Goal: Information Seeking & Learning: Learn about a topic

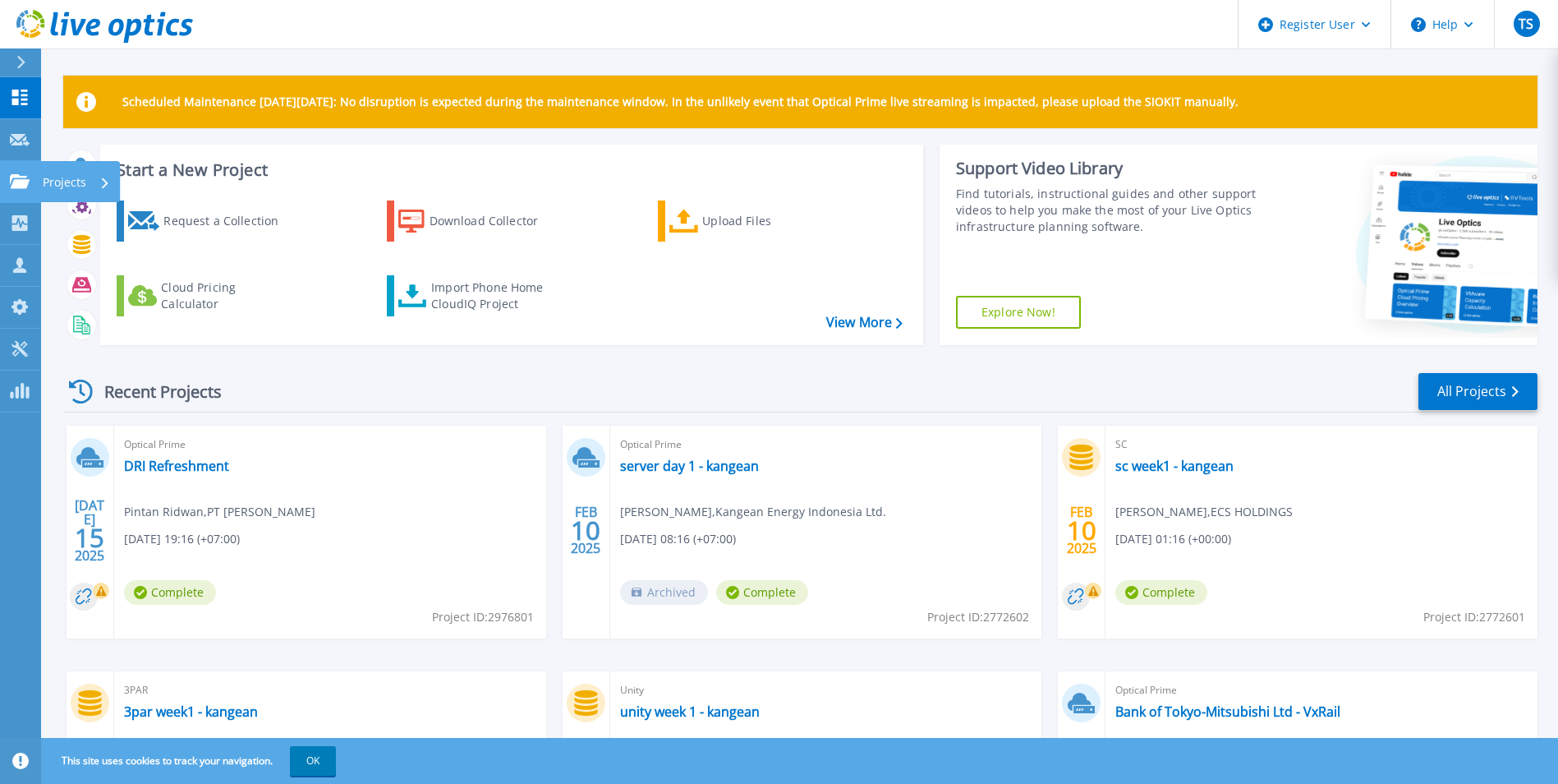
click at [7, 190] on link "Projects Projects" at bounding box center [20, 181] width 41 height 42
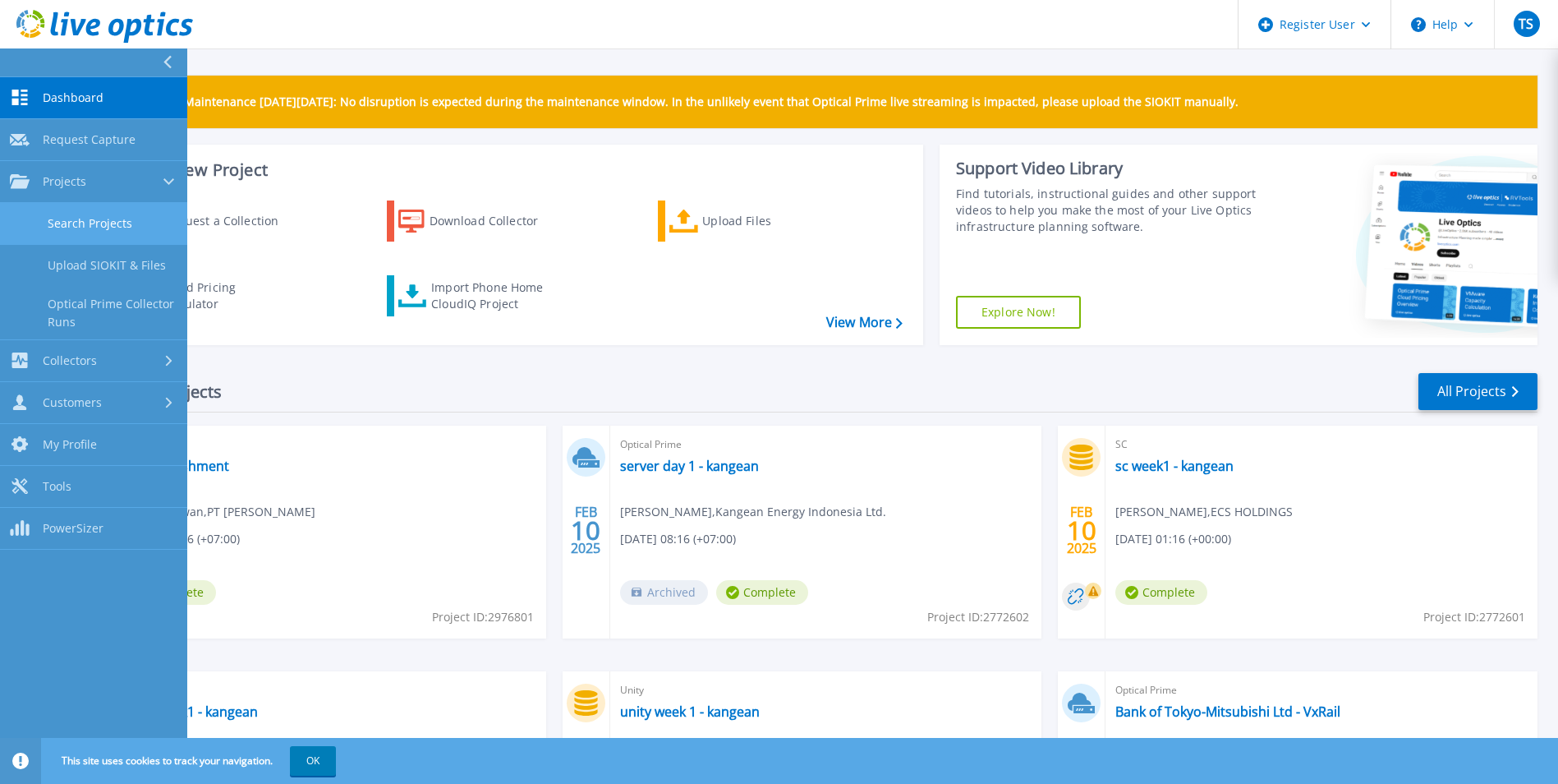
click at [118, 225] on link "Search Projects" at bounding box center [93, 223] width 187 height 42
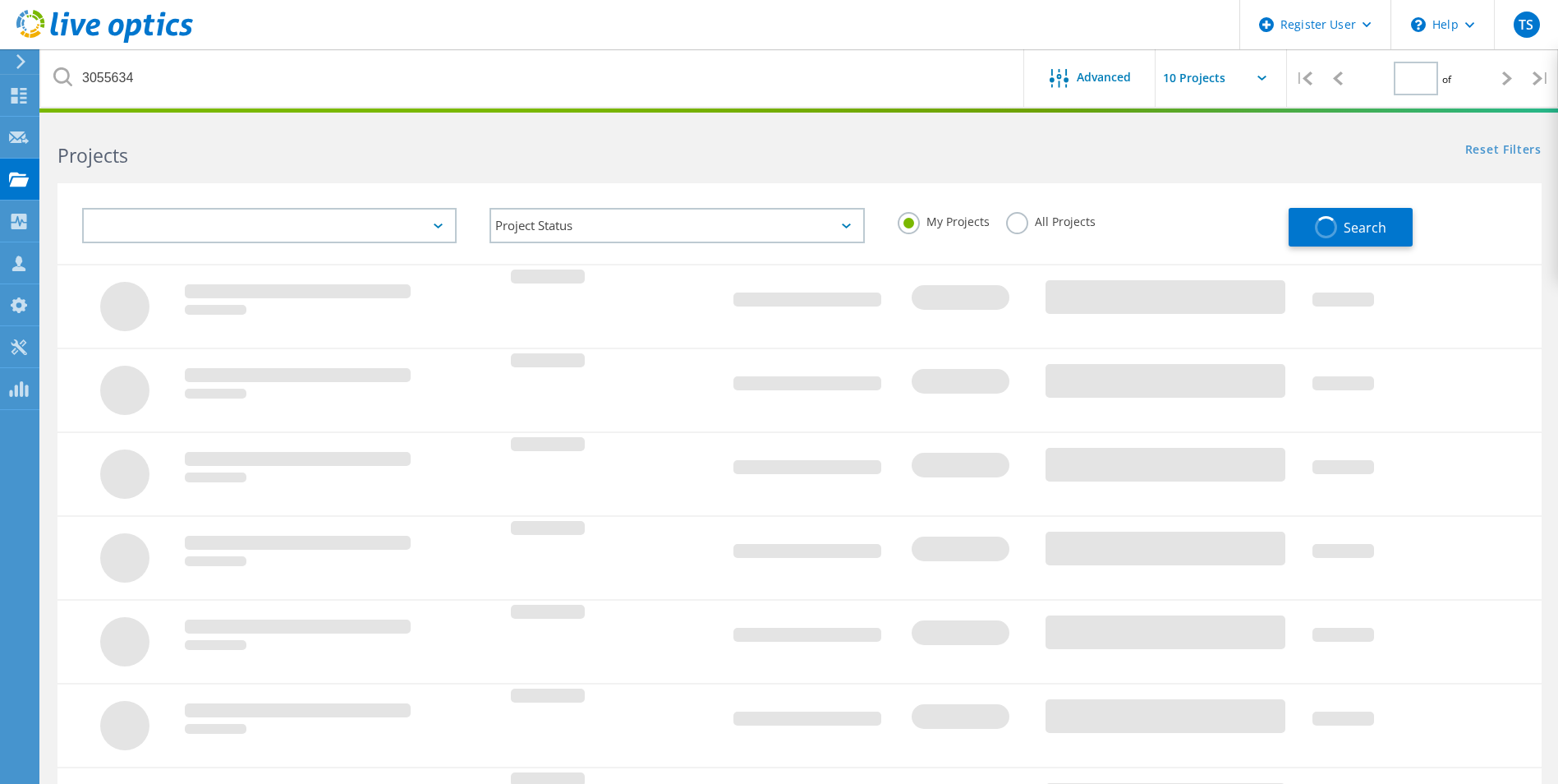
type input "1"
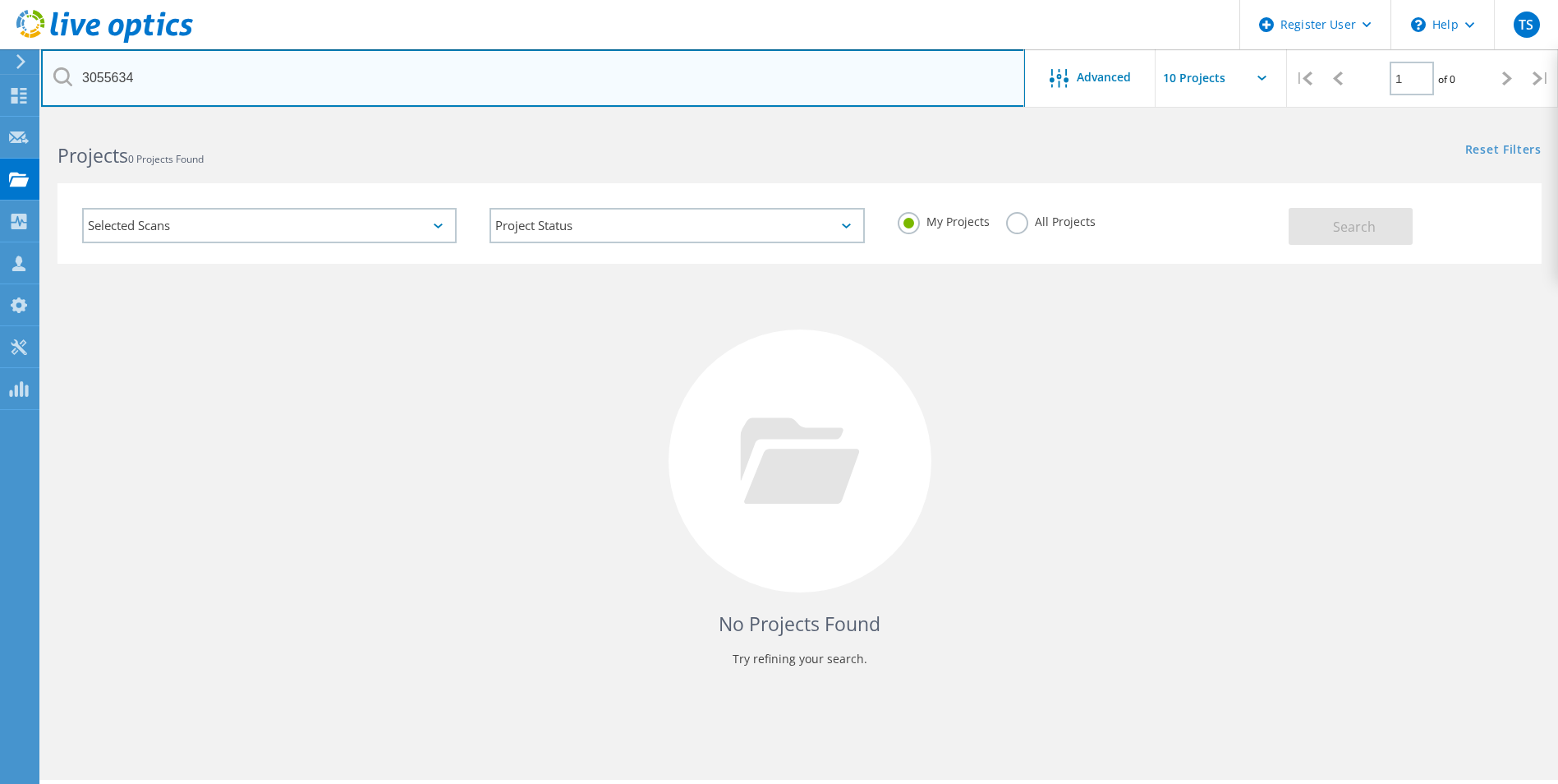
click at [106, 83] on input "3055634" at bounding box center [533, 78] width 984 height 57
type input "2734089"
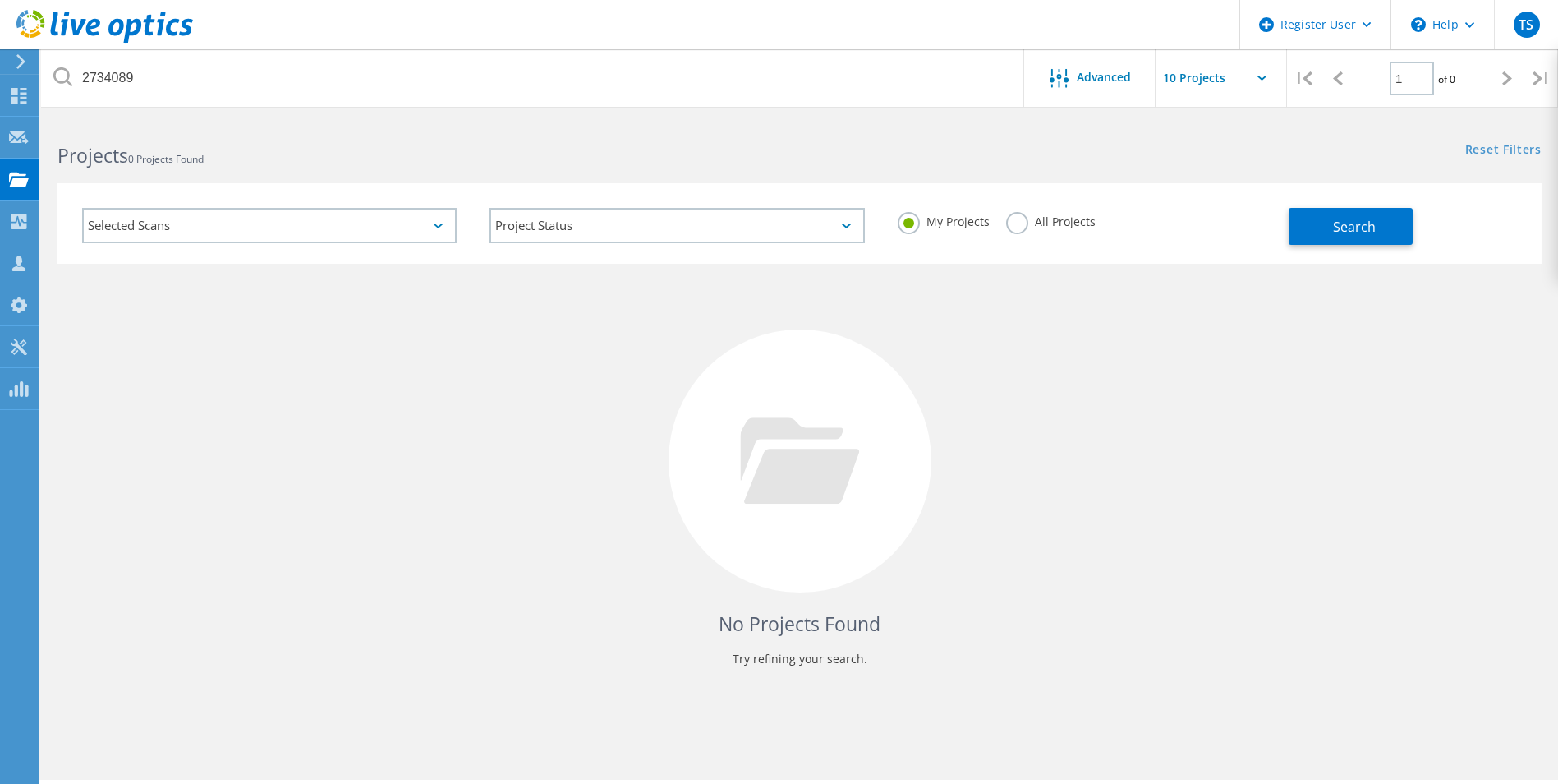
click at [1022, 223] on label "All Projects" at bounding box center [1051, 219] width 90 height 16
click at [0, 0] on input "All Projects" at bounding box center [0, 0] width 0 height 0
click at [1346, 232] on span "Search" at bounding box center [1355, 227] width 42 height 18
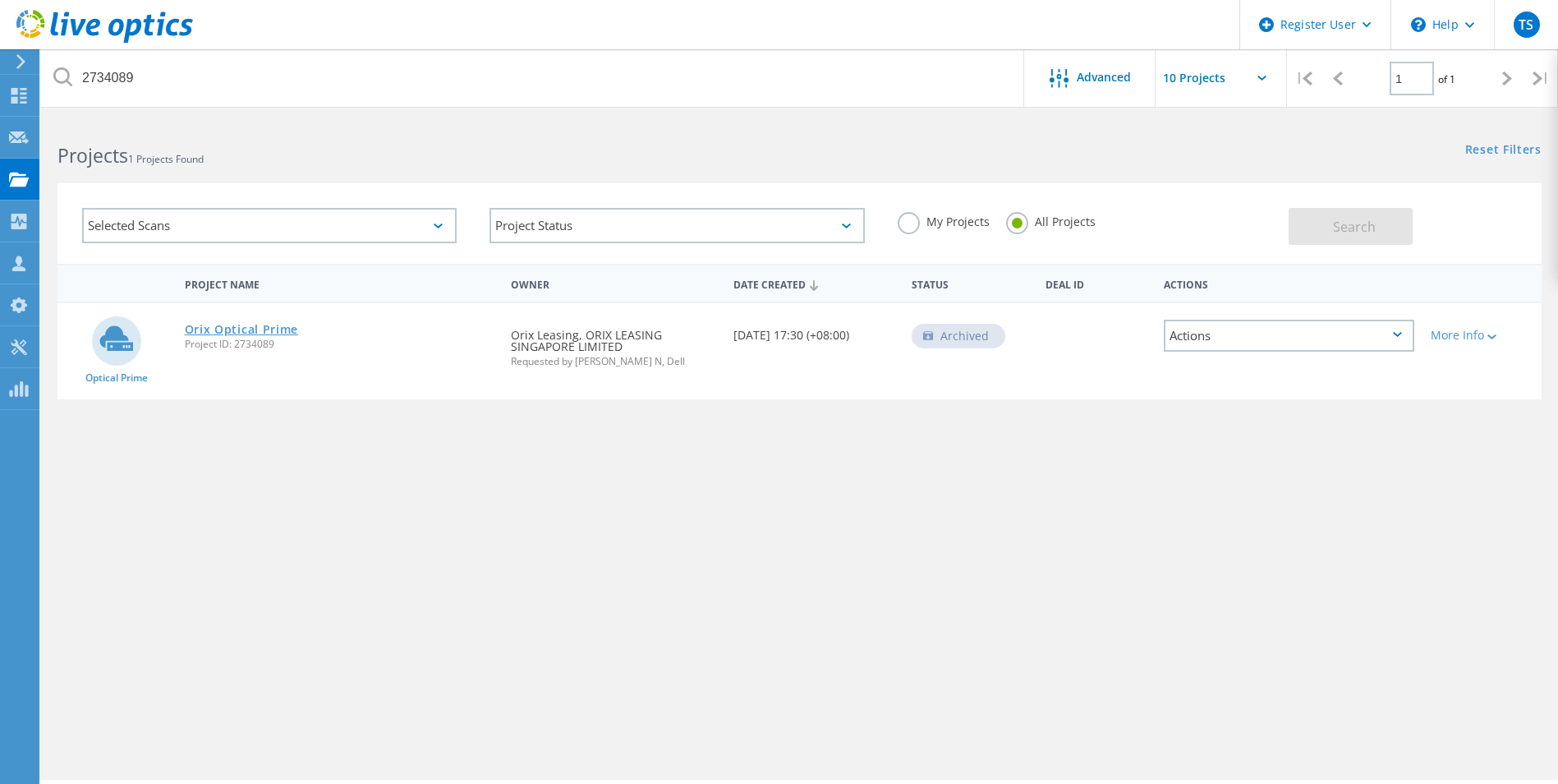
click at [272, 333] on link "Orix Optical Prime" at bounding box center [242, 329] width 115 height 11
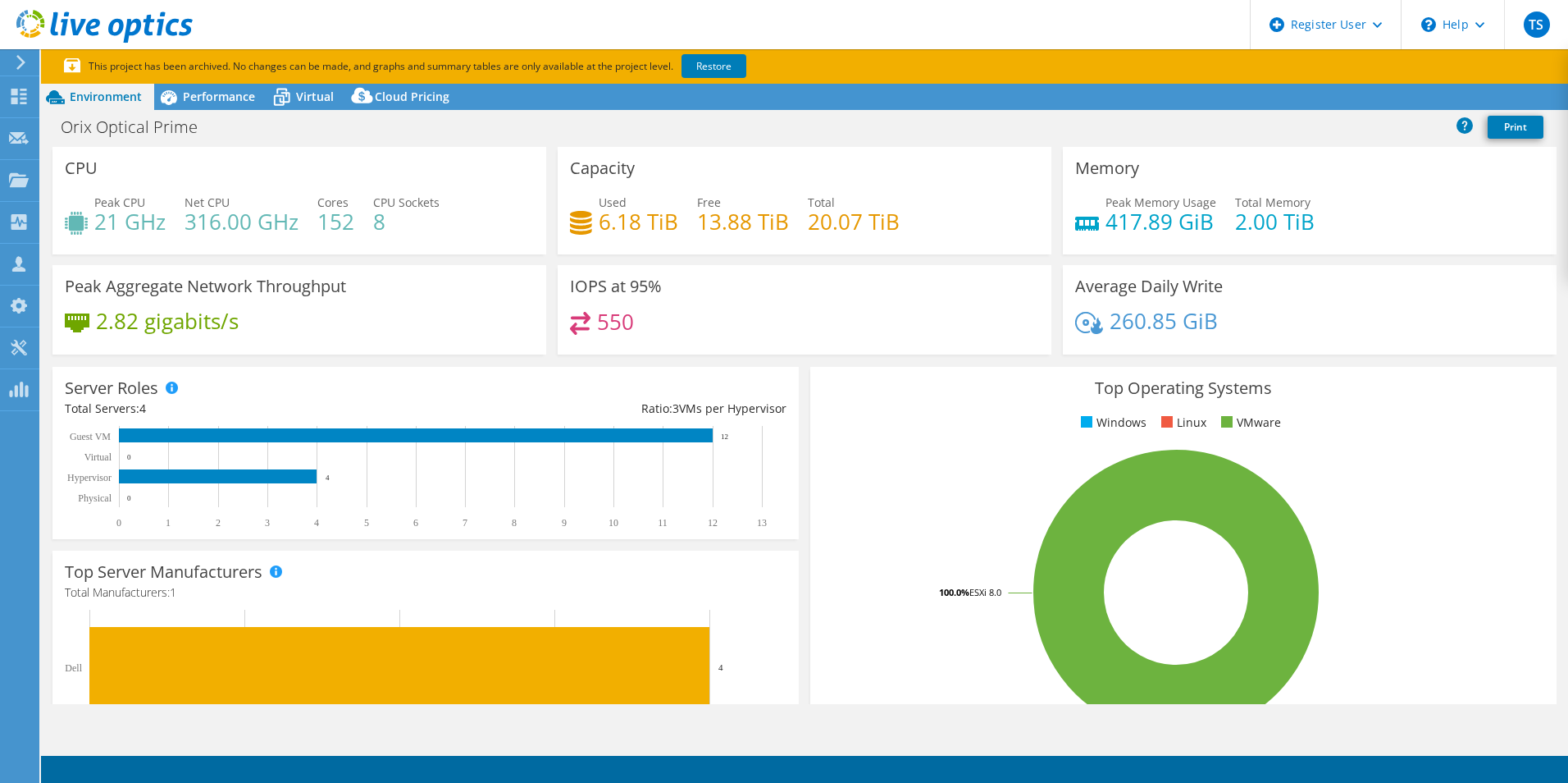
select select "USD"
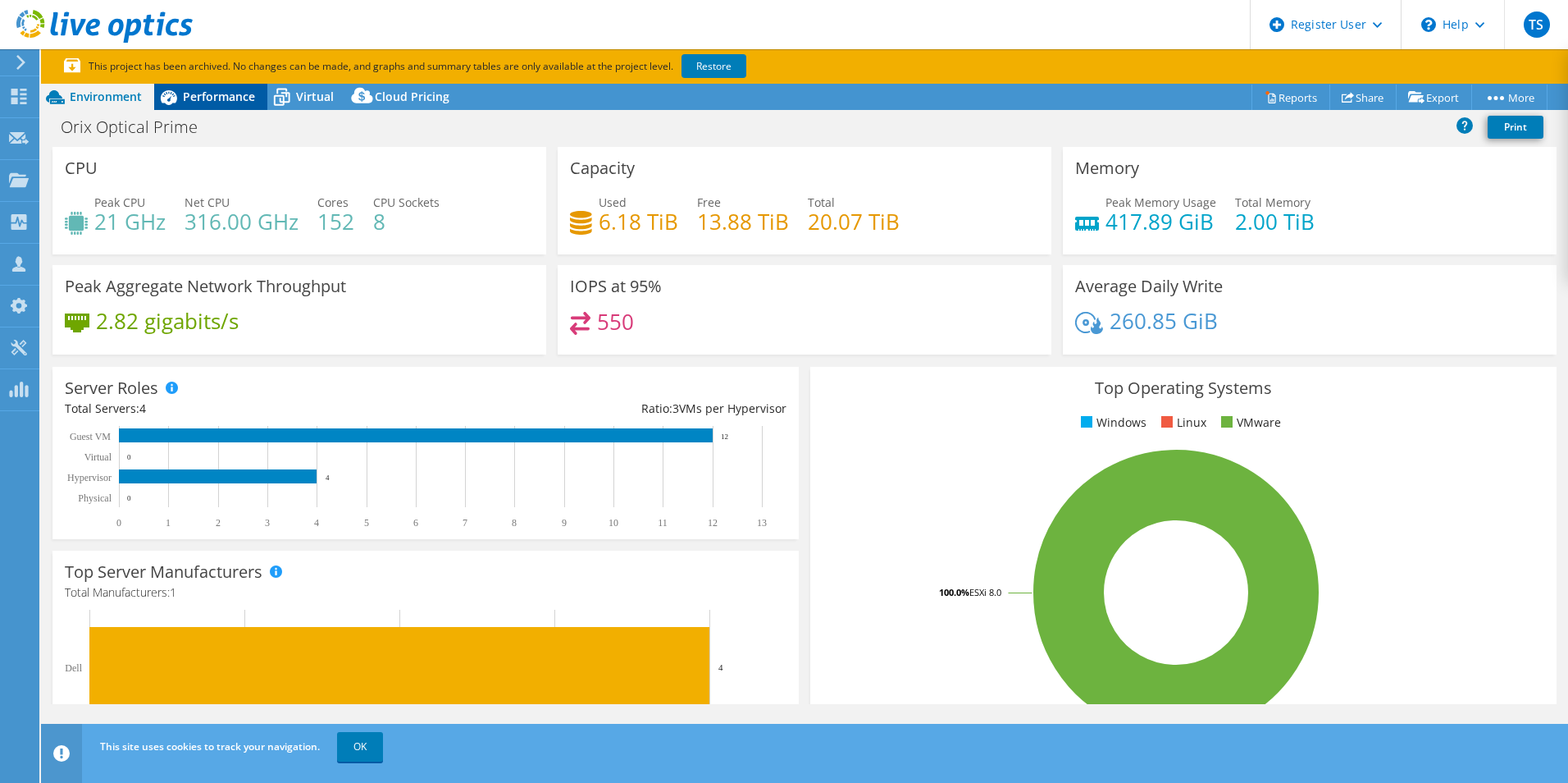
click at [201, 99] on span "Performance" at bounding box center [218, 96] width 72 height 16
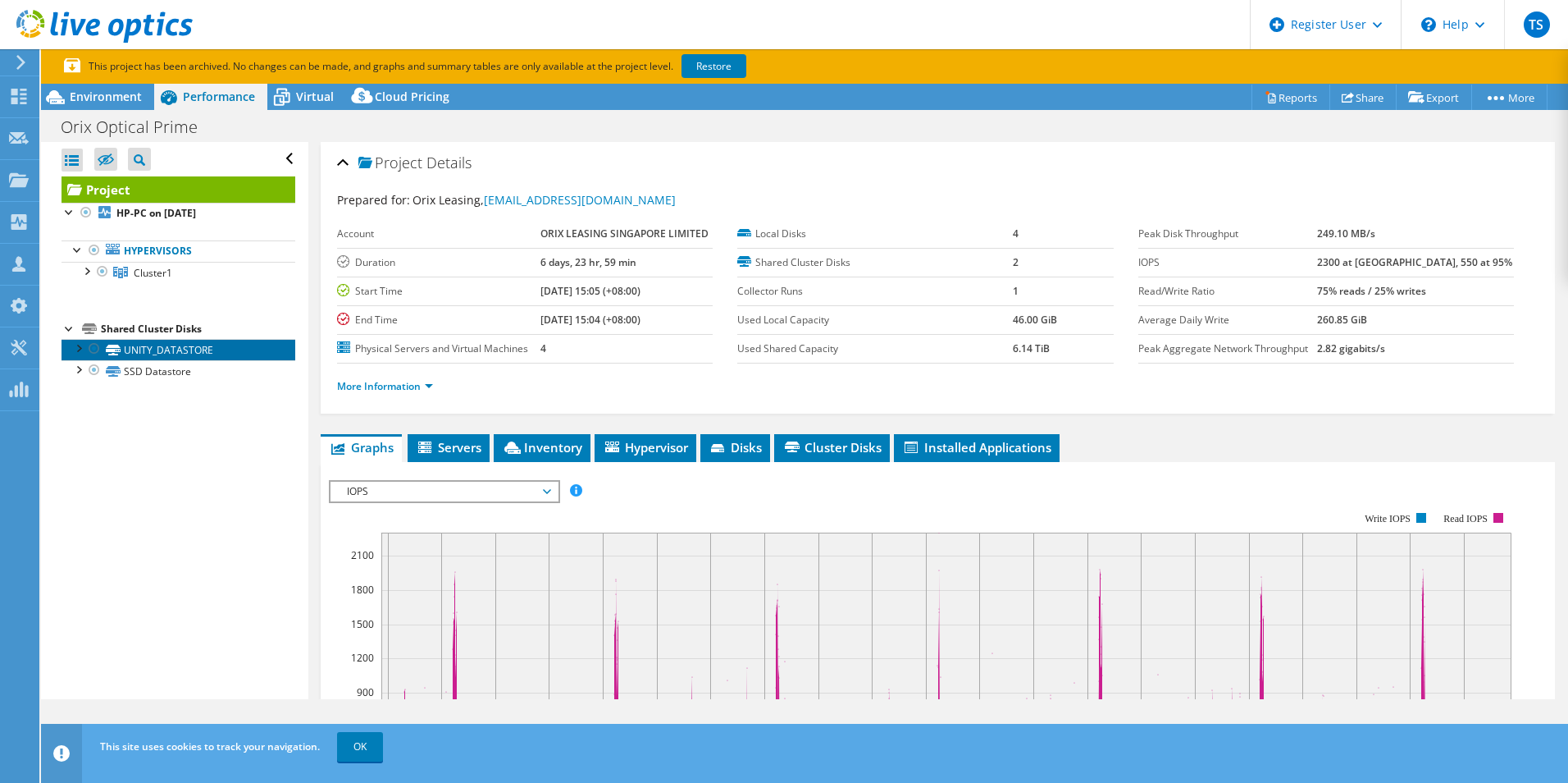
click at [192, 353] on link "UNITY_DATASTORE" at bounding box center [178, 349] width 233 height 21
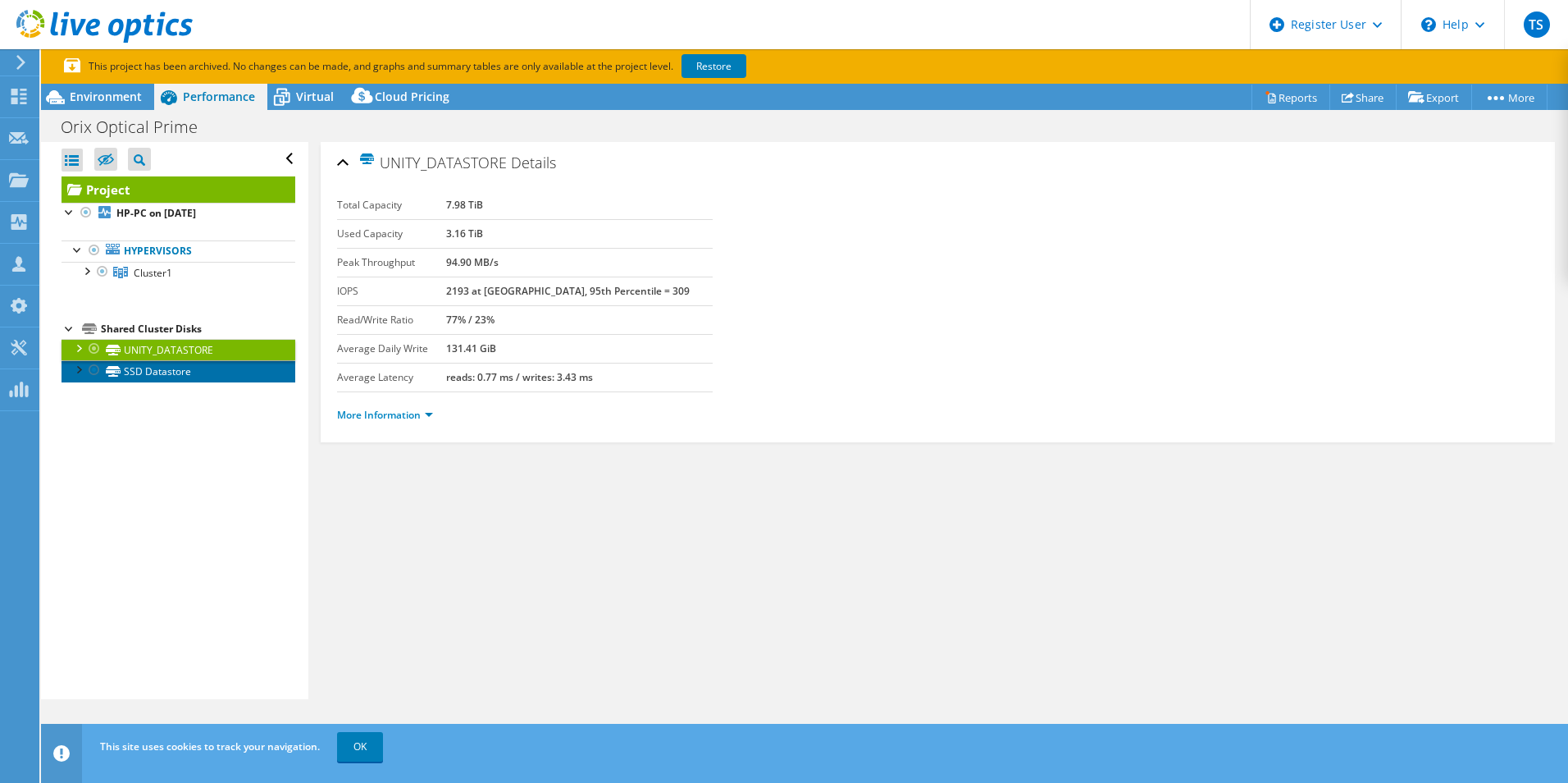
click at [167, 379] on link "SSD Datastore" at bounding box center [178, 370] width 233 height 21
click at [184, 352] on link "UNITY_DATASTORE" at bounding box center [178, 349] width 233 height 21
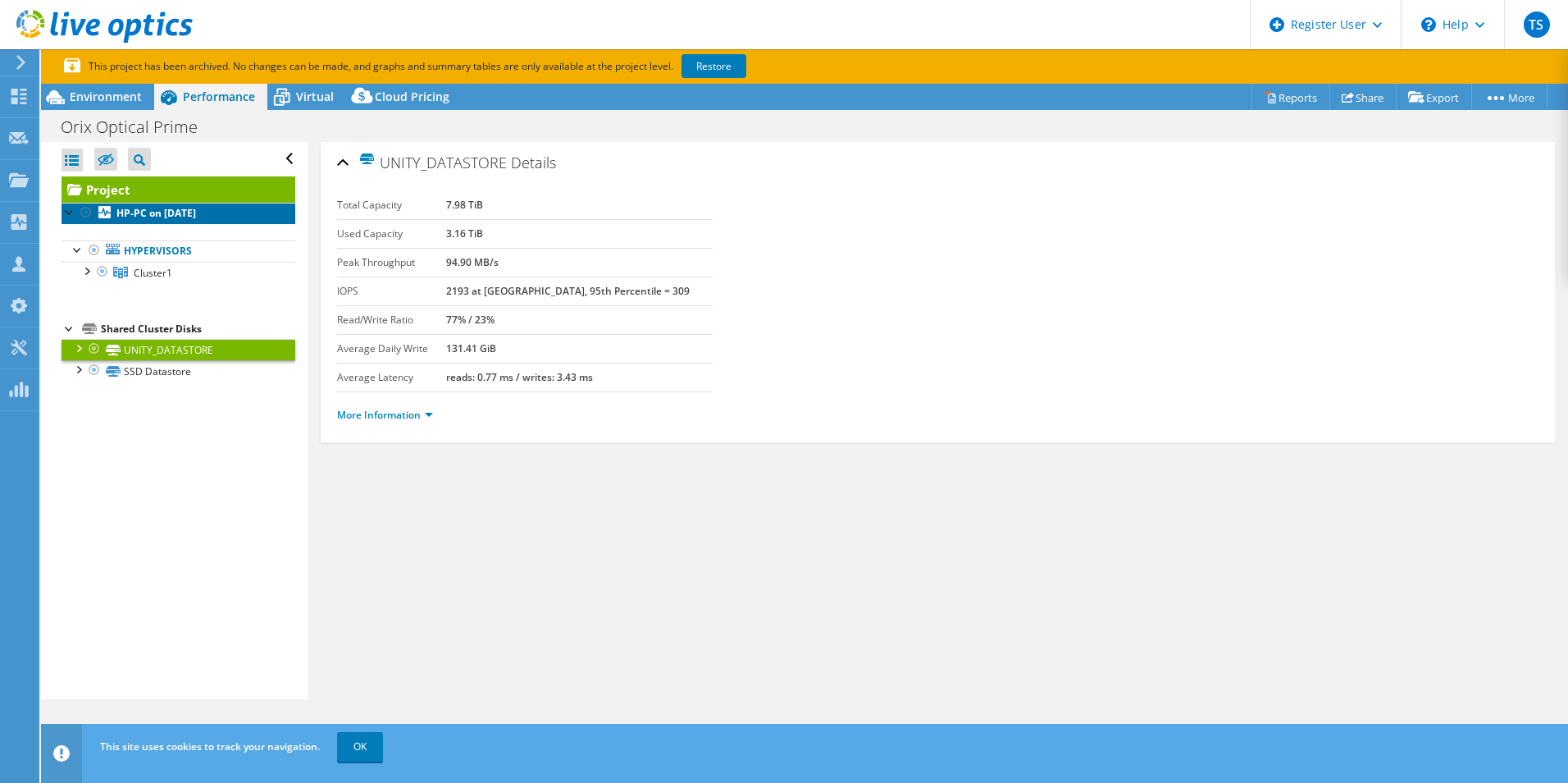
click at [147, 211] on b "HP-PC on [DATE]" at bounding box center [156, 212] width 79 height 14
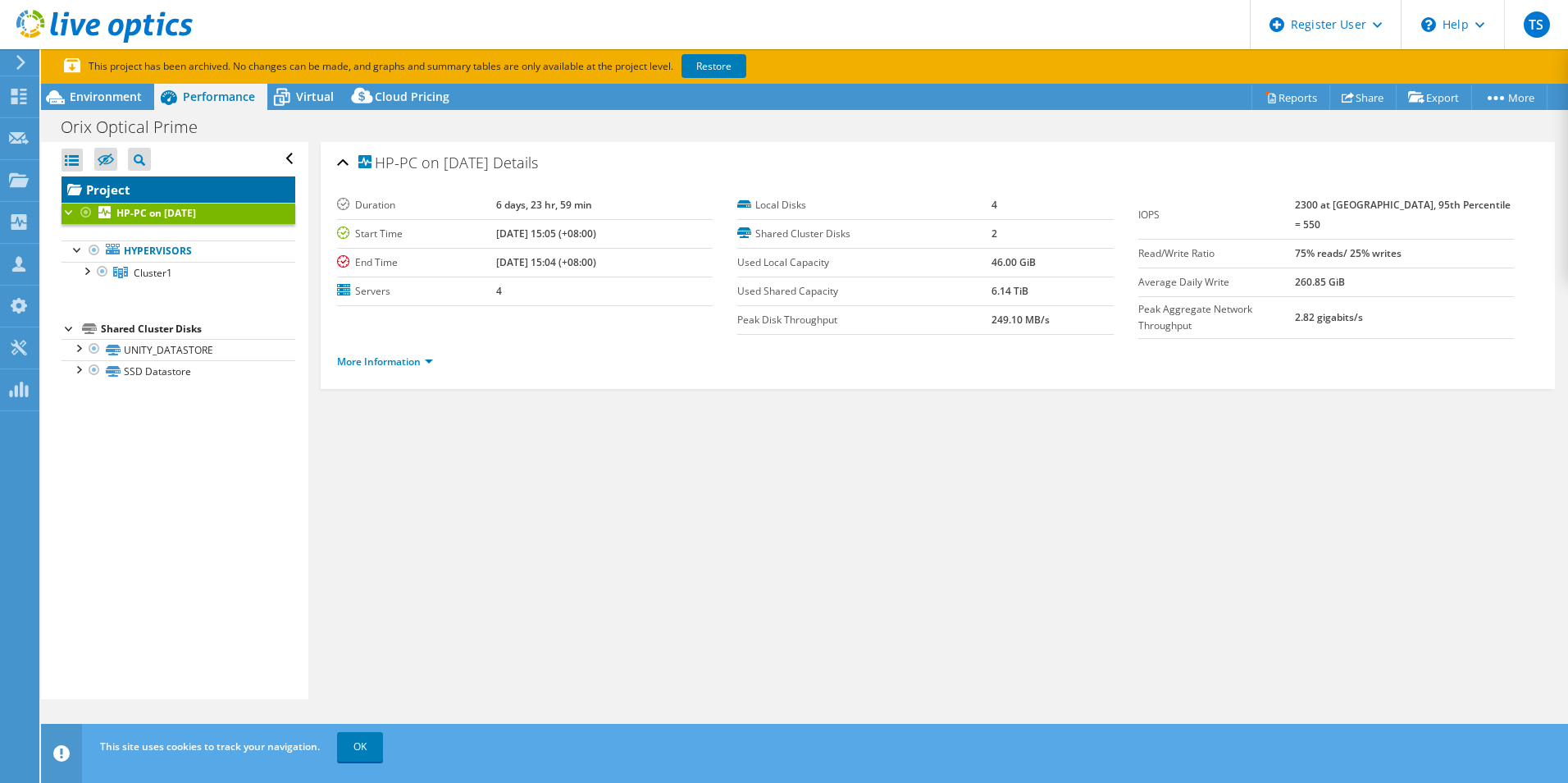
click at [96, 182] on link "Project" at bounding box center [178, 189] width 233 height 26
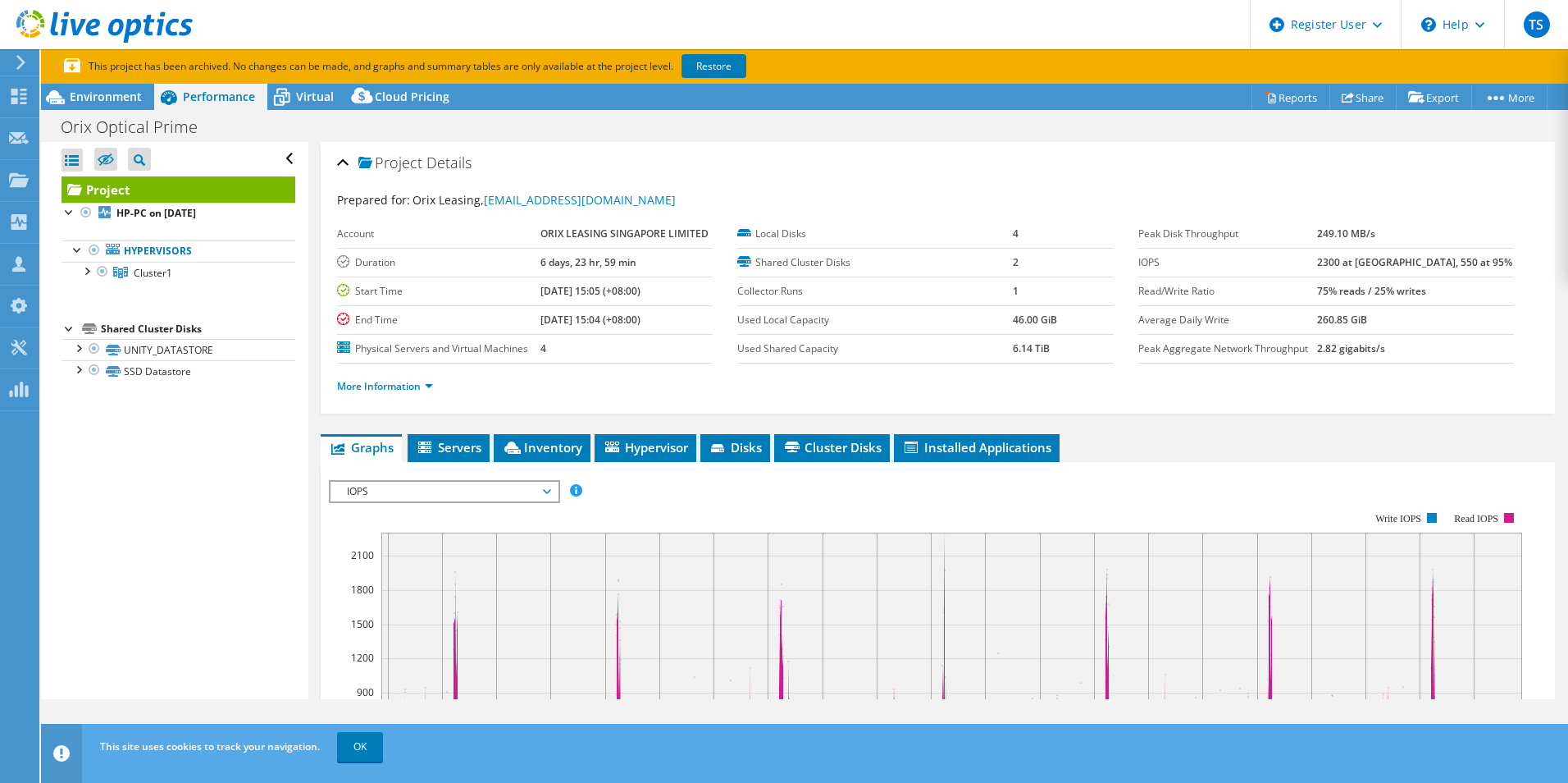
scroll to position [164, 0]
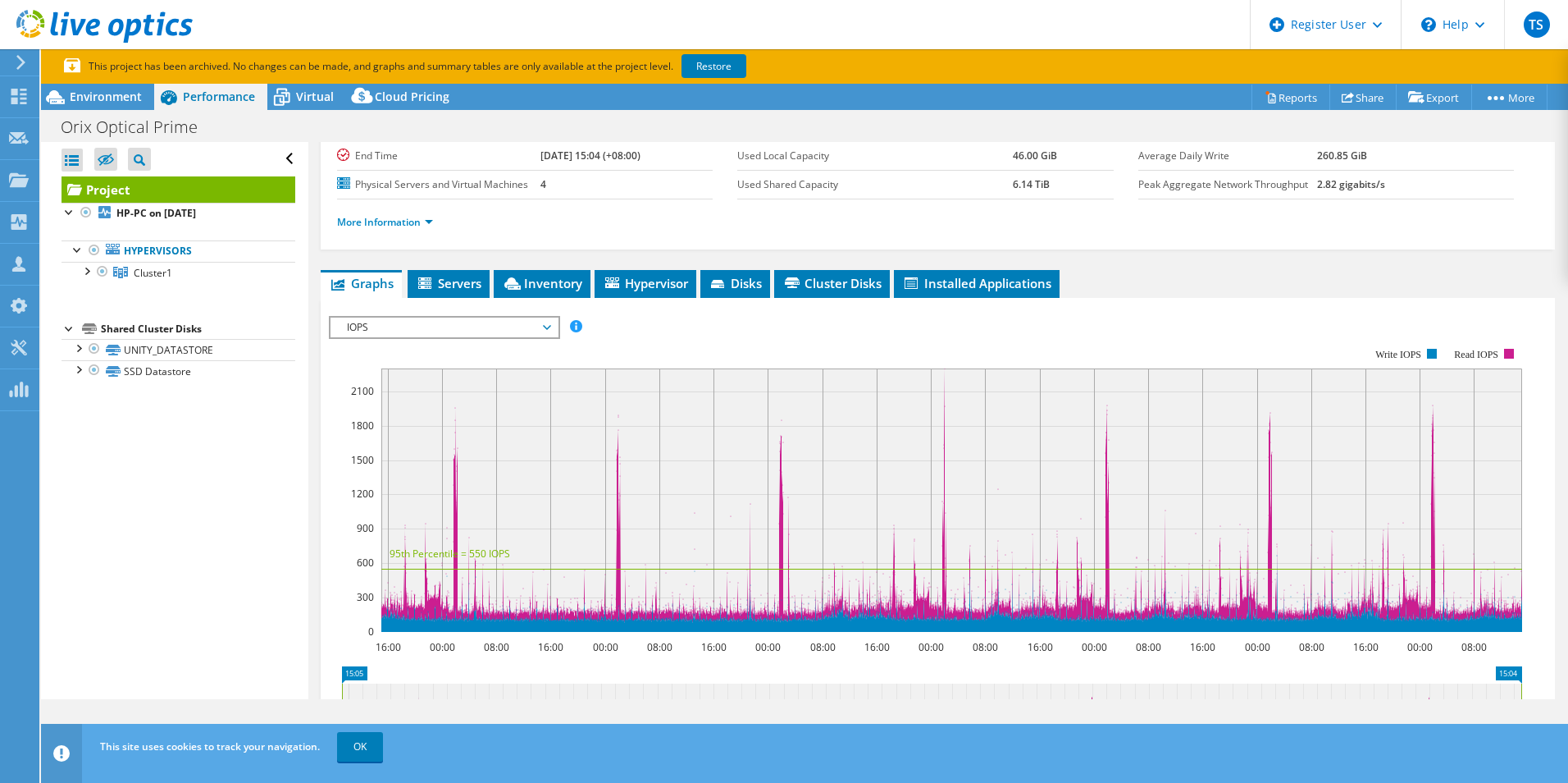
click at [480, 326] on span "IOPS" at bounding box center [443, 326] width 211 height 19
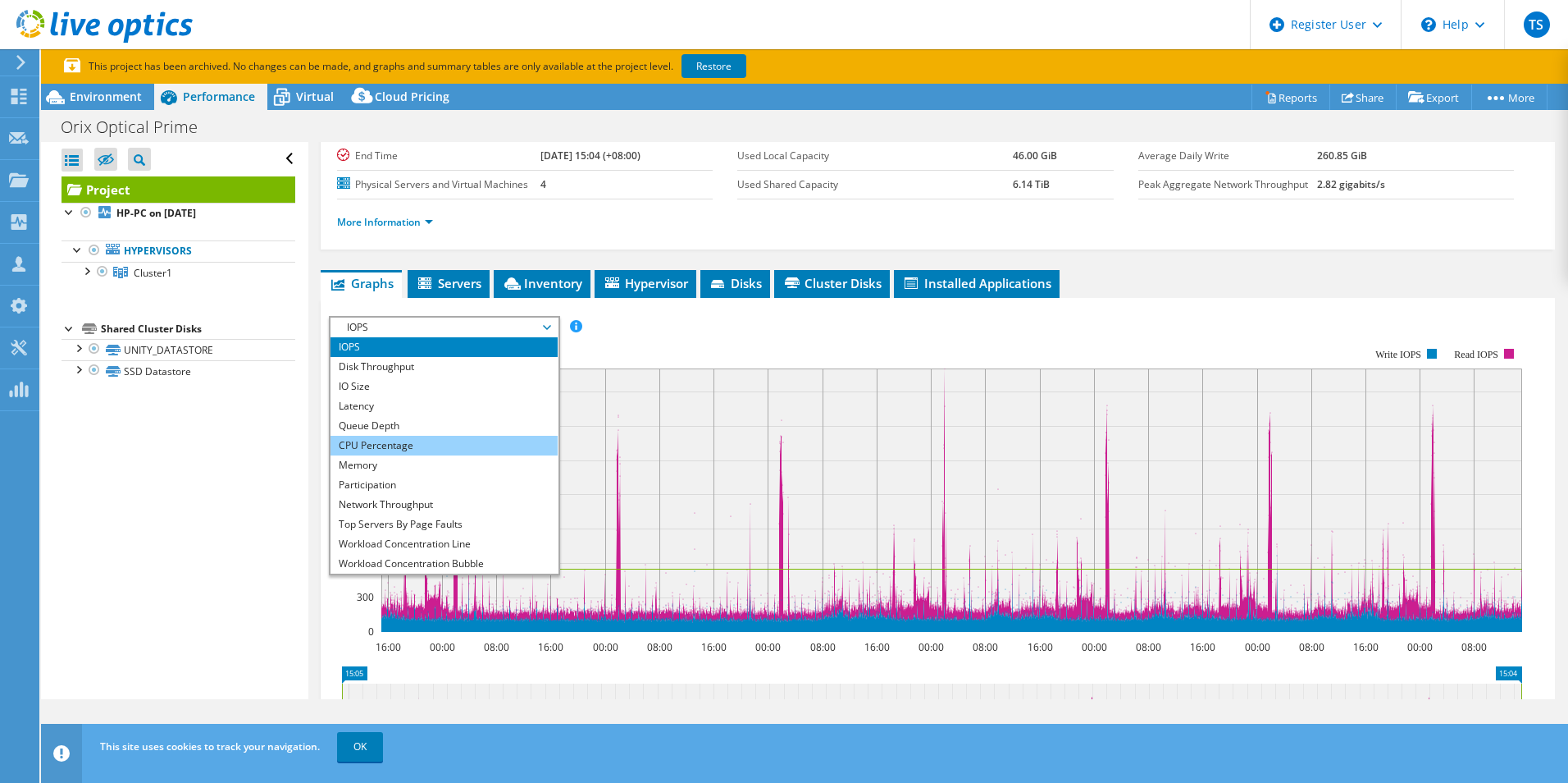
click at [415, 443] on li "CPU Percentage" at bounding box center [443, 445] width 227 height 19
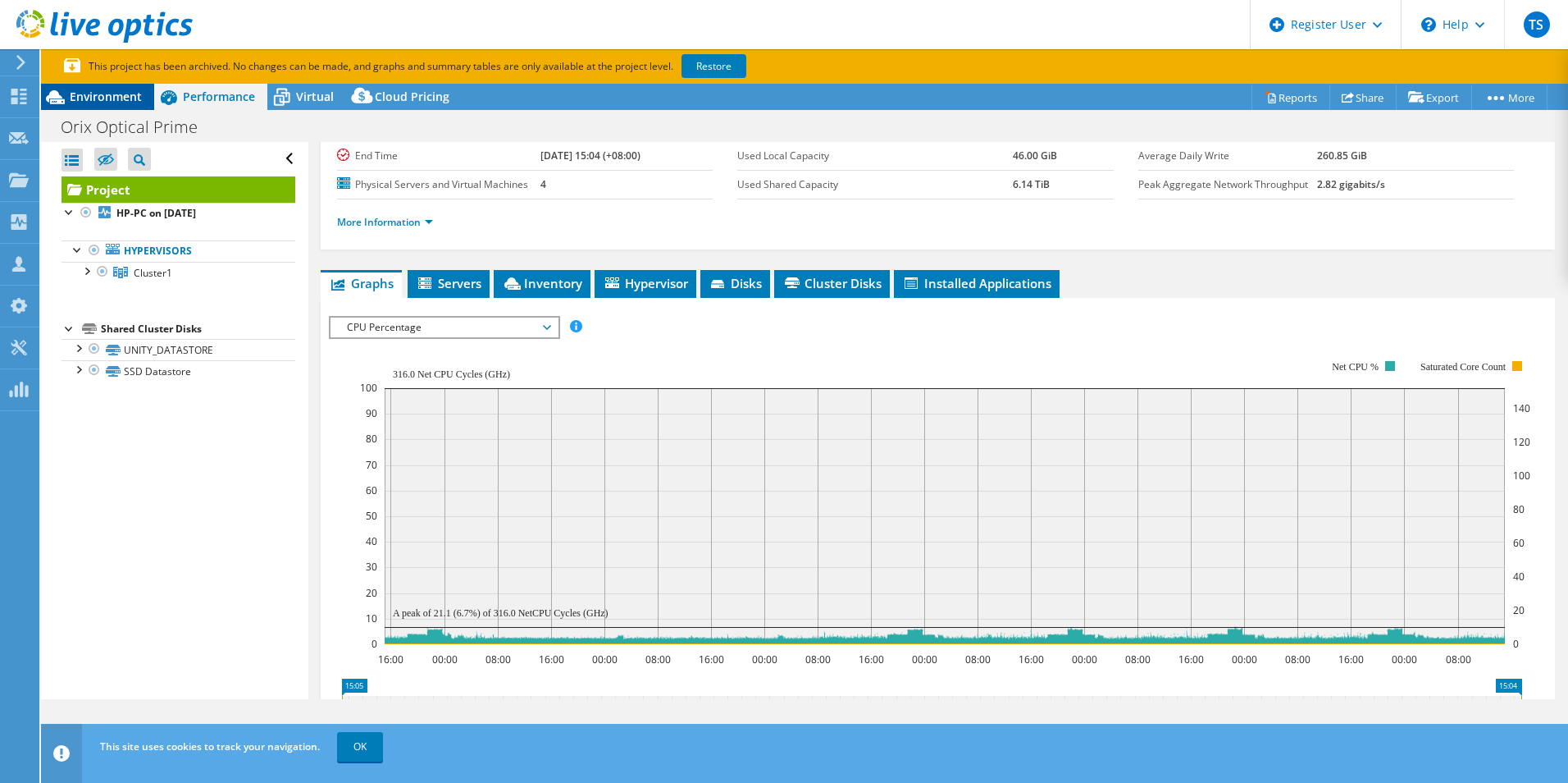
click at [124, 92] on span "Environment" at bounding box center [106, 96] width 72 height 16
